Goal: Task Accomplishment & Management: Complete application form

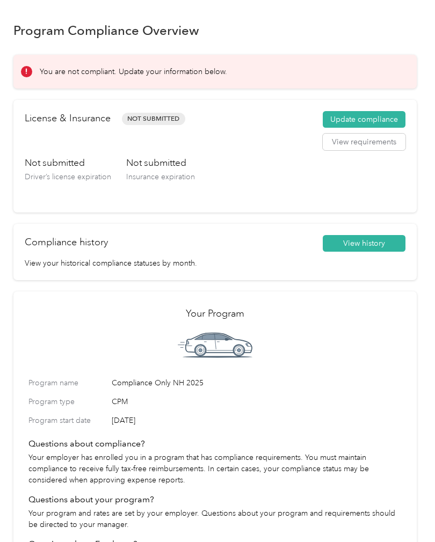
click at [368, 118] on button "Update compliance" at bounding box center [364, 119] width 83 height 17
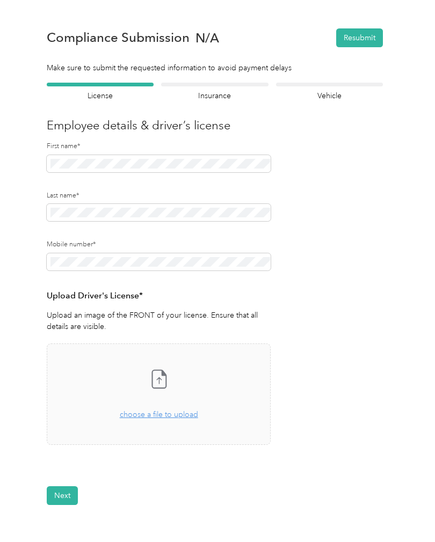
click at [159, 421] on div "Take a photo or choose a photo from your library Drag and drop your file here, …" at bounding box center [159, 394] width 206 height 83
click at [157, 413] on span "choose a file to upload" at bounding box center [159, 414] width 78 height 9
click at [156, 382] on icon at bounding box center [158, 378] width 21 height 21
click at [66, 523] on button "Next" at bounding box center [62, 528] width 31 height 19
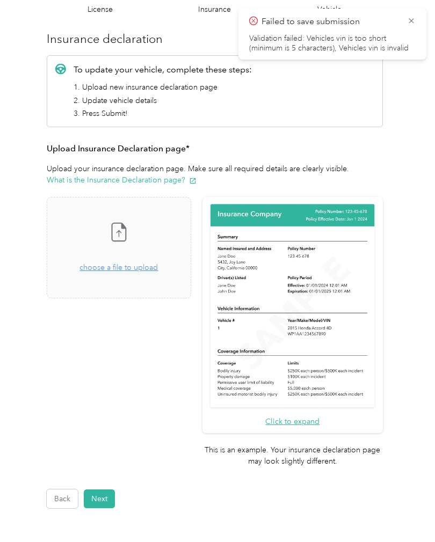
scroll to position [88, 0]
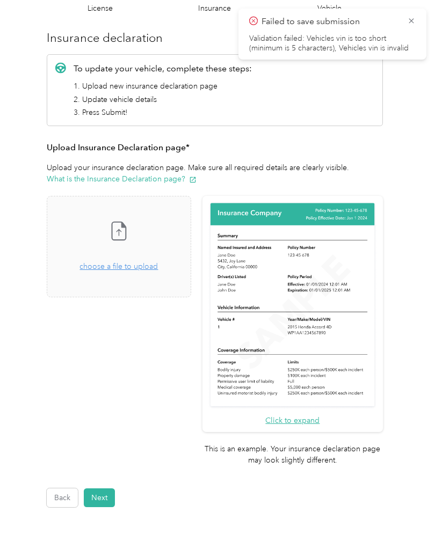
click at [67, 489] on button "Back" at bounding box center [62, 498] width 31 height 19
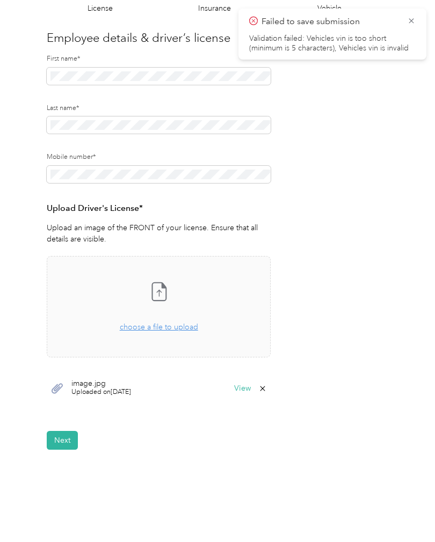
click at [62, 432] on button "Next" at bounding box center [62, 440] width 31 height 19
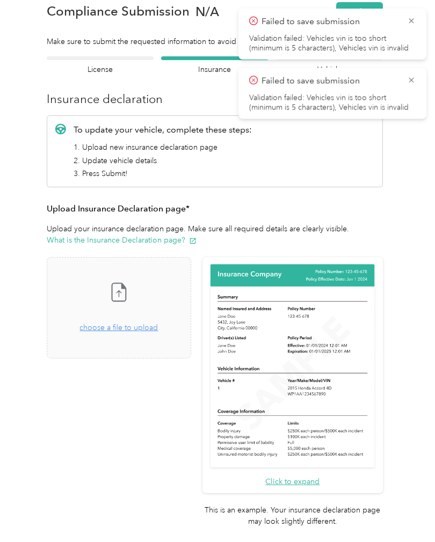
scroll to position [13, 0]
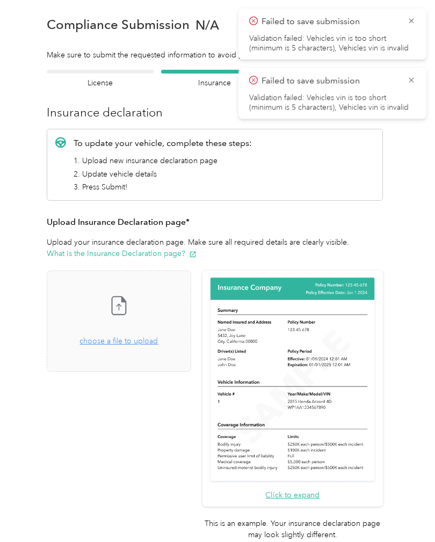
click at [129, 301] on icon at bounding box center [118, 305] width 21 height 21
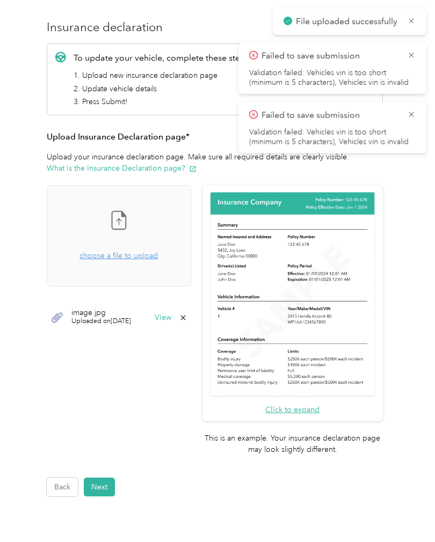
scroll to position [97, 0]
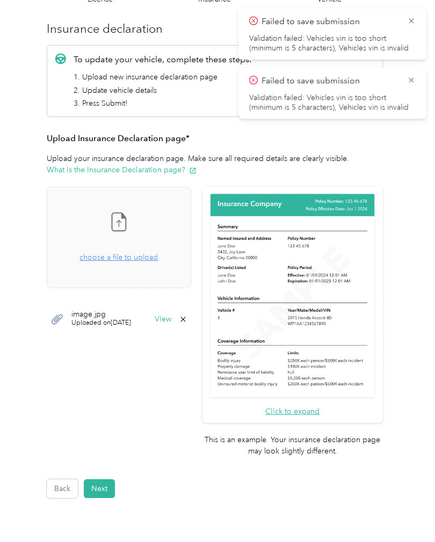
click at [107, 479] on button "Next" at bounding box center [99, 488] width 31 height 19
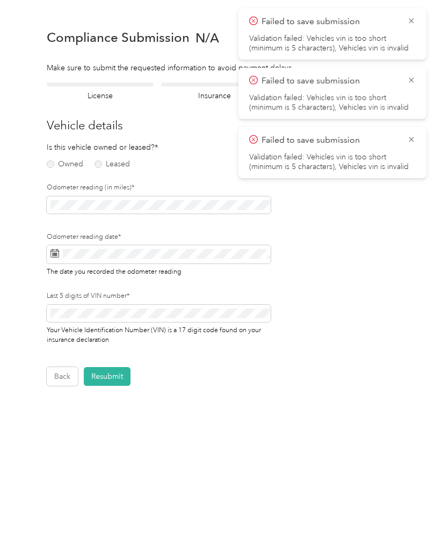
click at [50, 161] on label "Owned" at bounding box center [65, 165] width 37 height 8
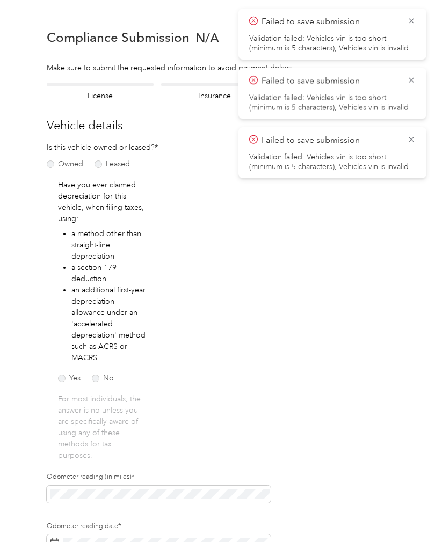
click at [99, 369] on div "Yes No" at bounding box center [87, 374] width 59 height 23
click at [99, 378] on label "No" at bounding box center [103, 379] width 22 height 8
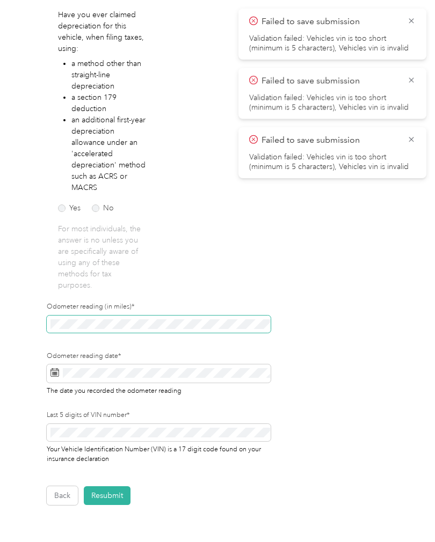
scroll to position [170, 0]
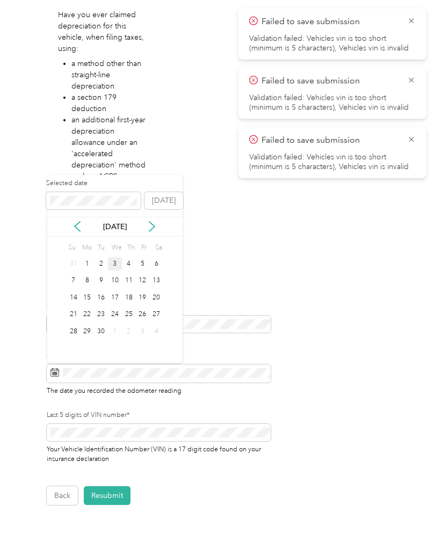
click at [169, 195] on button "[DATE]" at bounding box center [163, 200] width 39 height 17
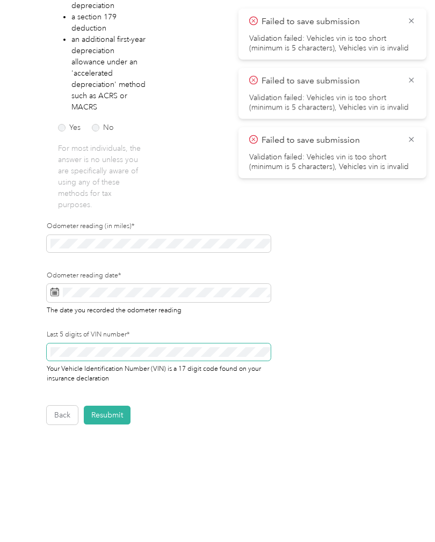
scroll to position [250, 0]
click at [111, 416] on button "Resubmit" at bounding box center [107, 415] width 47 height 19
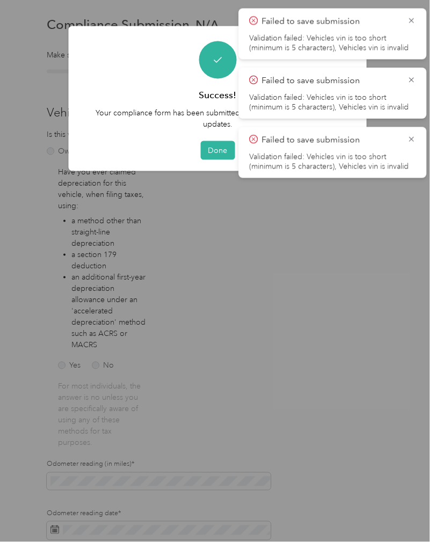
scroll to position [0, 0]
click at [412, 18] on icon at bounding box center [411, 21] width 9 height 10
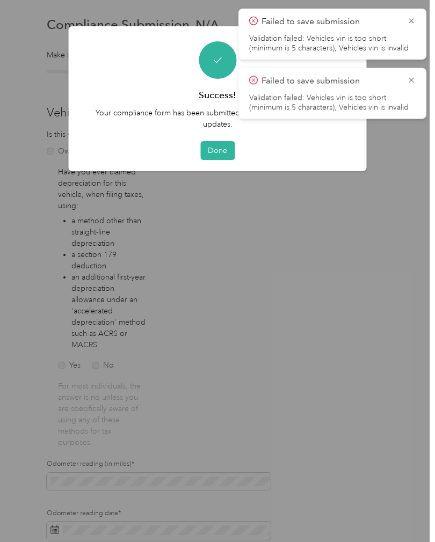
click at [411, 18] on icon at bounding box center [411, 21] width 9 height 10
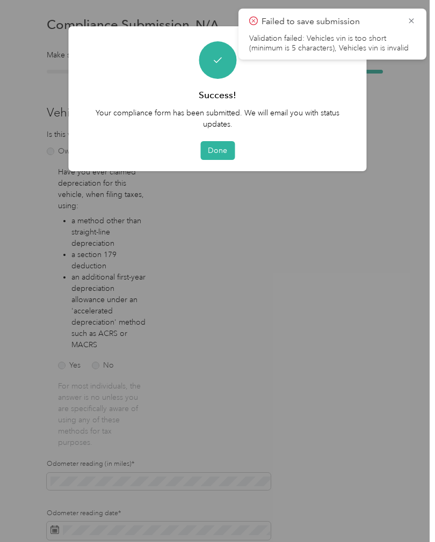
click at [407, 17] on icon at bounding box center [411, 21] width 9 height 10
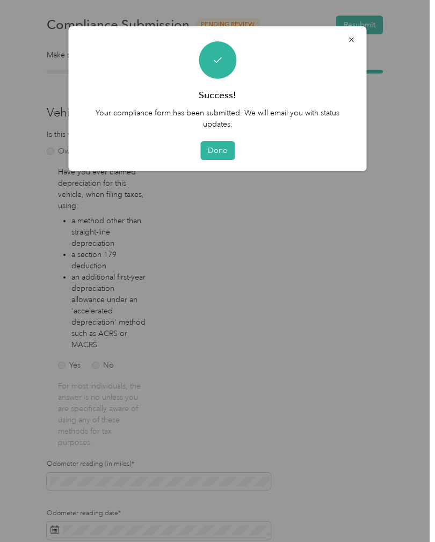
click at [223, 145] on button "Done" at bounding box center [217, 150] width 34 height 19
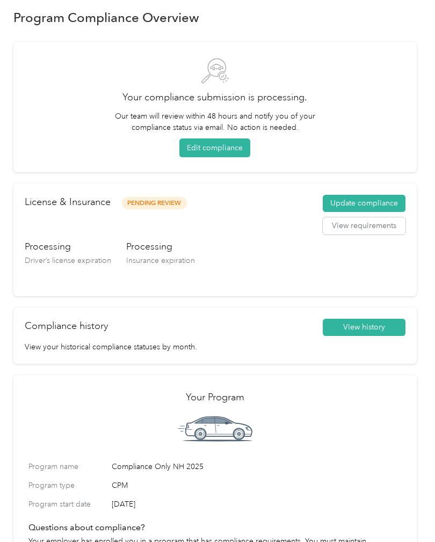
click at [227, 152] on button "Edit compliance" at bounding box center [214, 148] width 71 height 19
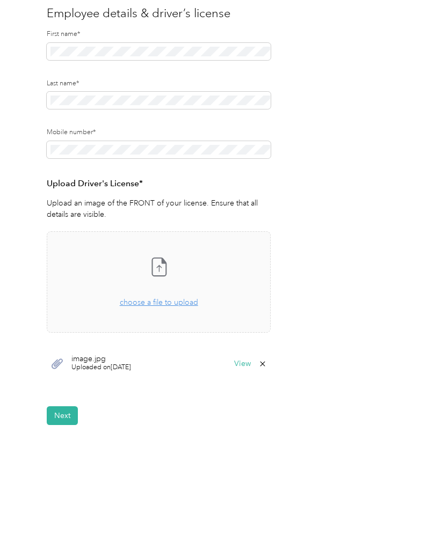
scroll to position [112, 0]
click at [109, 366] on span "Uploaded on [DATE]" at bounding box center [101, 368] width 60 height 10
click at [249, 361] on button "View" at bounding box center [242, 364] width 17 height 8
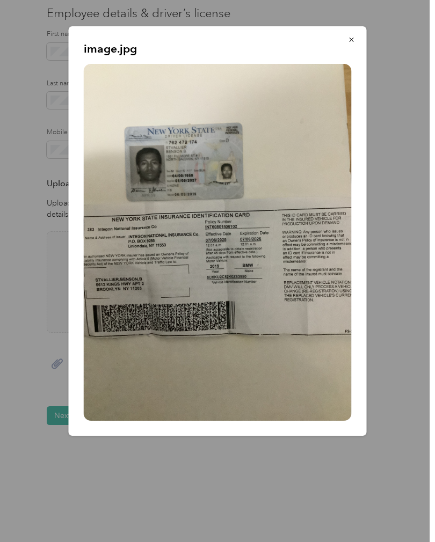
click at [300, 465] on div at bounding box center [217, 271] width 435 height 542
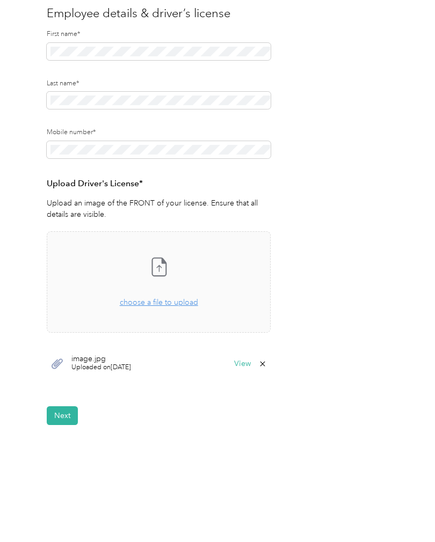
click at [62, 406] on button "Next" at bounding box center [62, 415] width 31 height 19
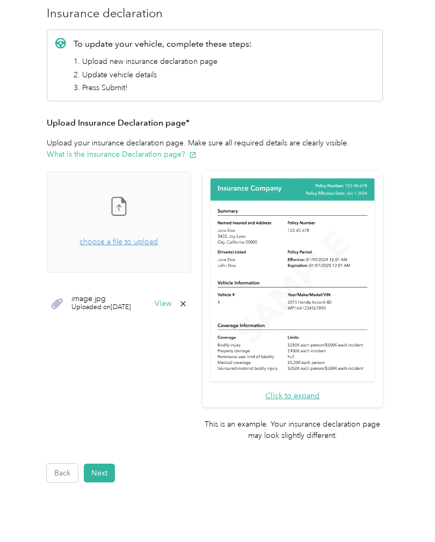
click at [187, 300] on icon at bounding box center [183, 304] width 9 height 9
click at [167, 304] on button "No" at bounding box center [169, 310] width 20 height 17
click at [171, 302] on button "View" at bounding box center [163, 304] width 17 height 8
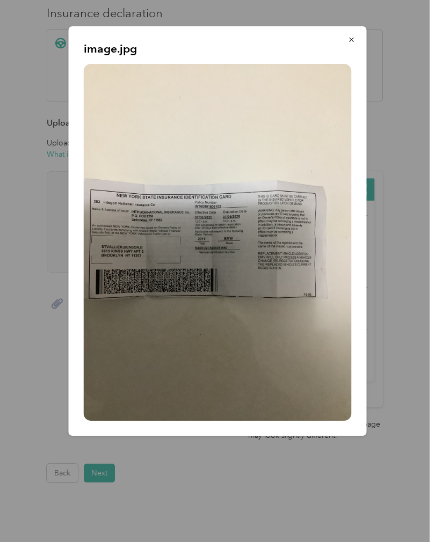
click at [305, 476] on div at bounding box center [217, 271] width 435 height 542
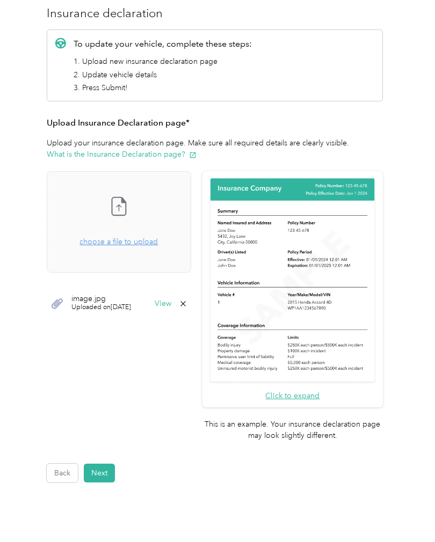
click at [105, 464] on button "Next" at bounding box center [99, 473] width 31 height 19
